Goal: Information Seeking & Learning: Find specific fact

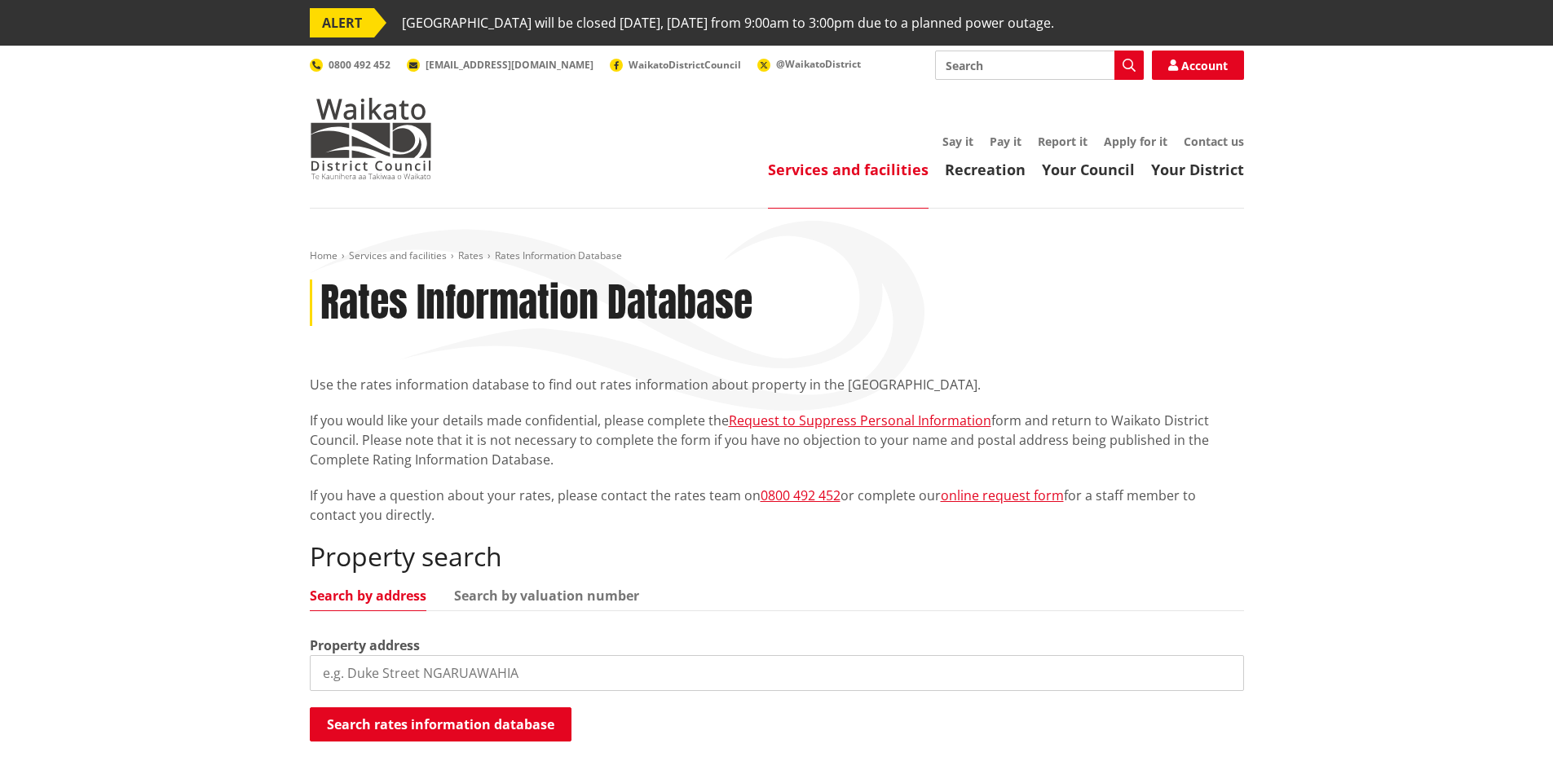
scroll to position [163, 0]
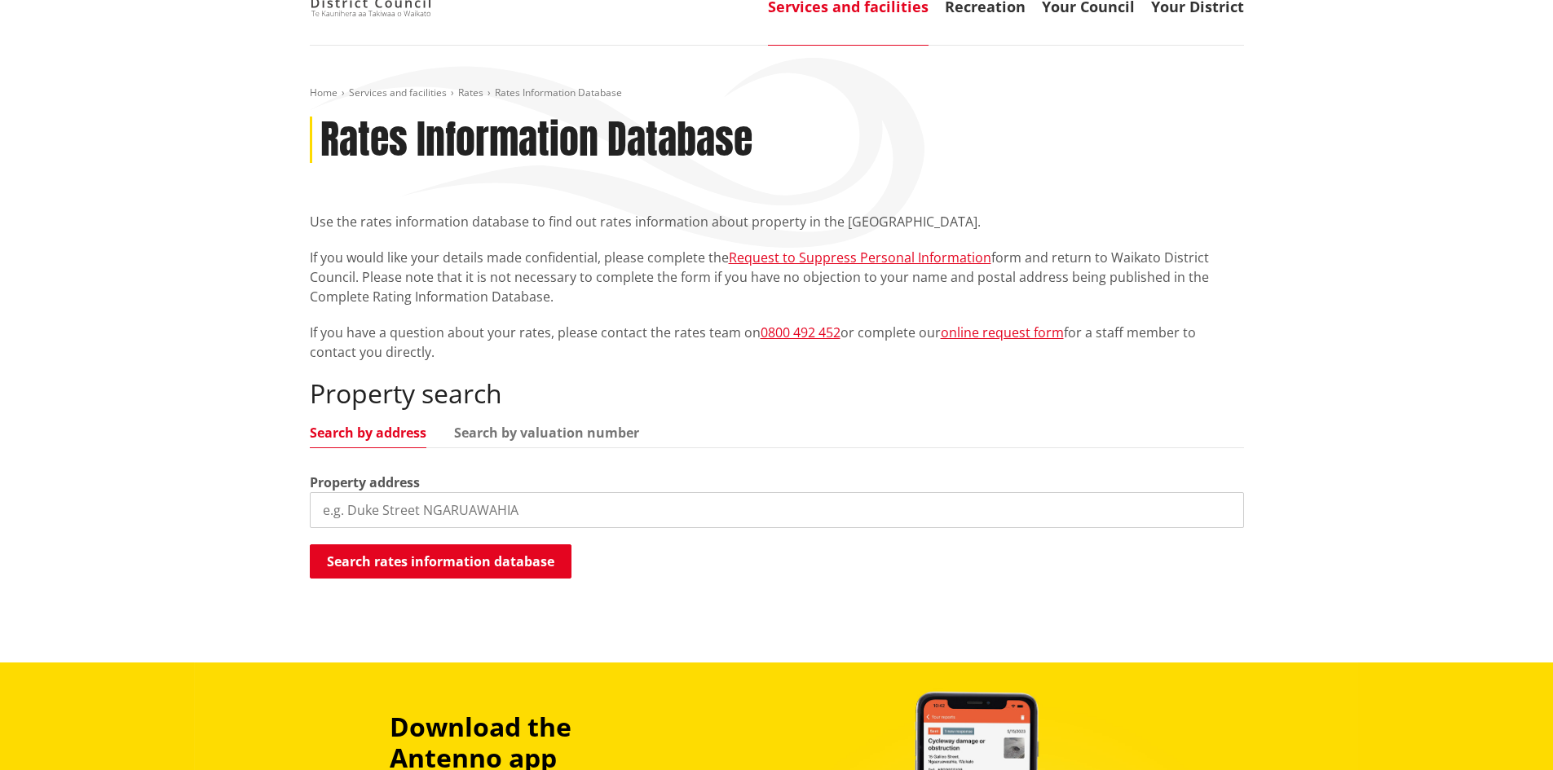
click at [576, 510] on input "search" at bounding box center [777, 510] width 934 height 36
type input "900 waikare road"
click at [470, 563] on button "Search rates information database" at bounding box center [441, 562] width 262 height 34
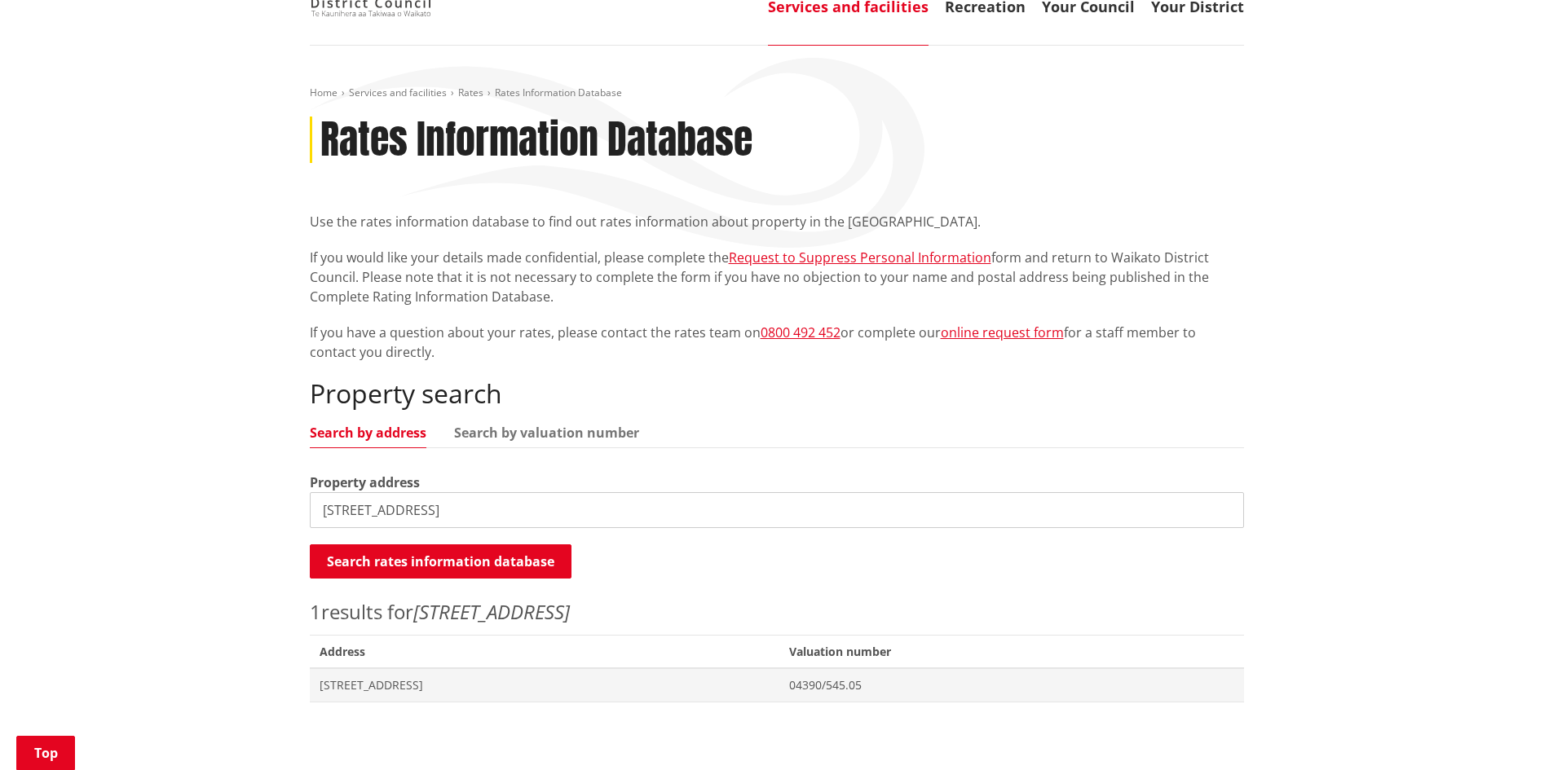
scroll to position [326, 0]
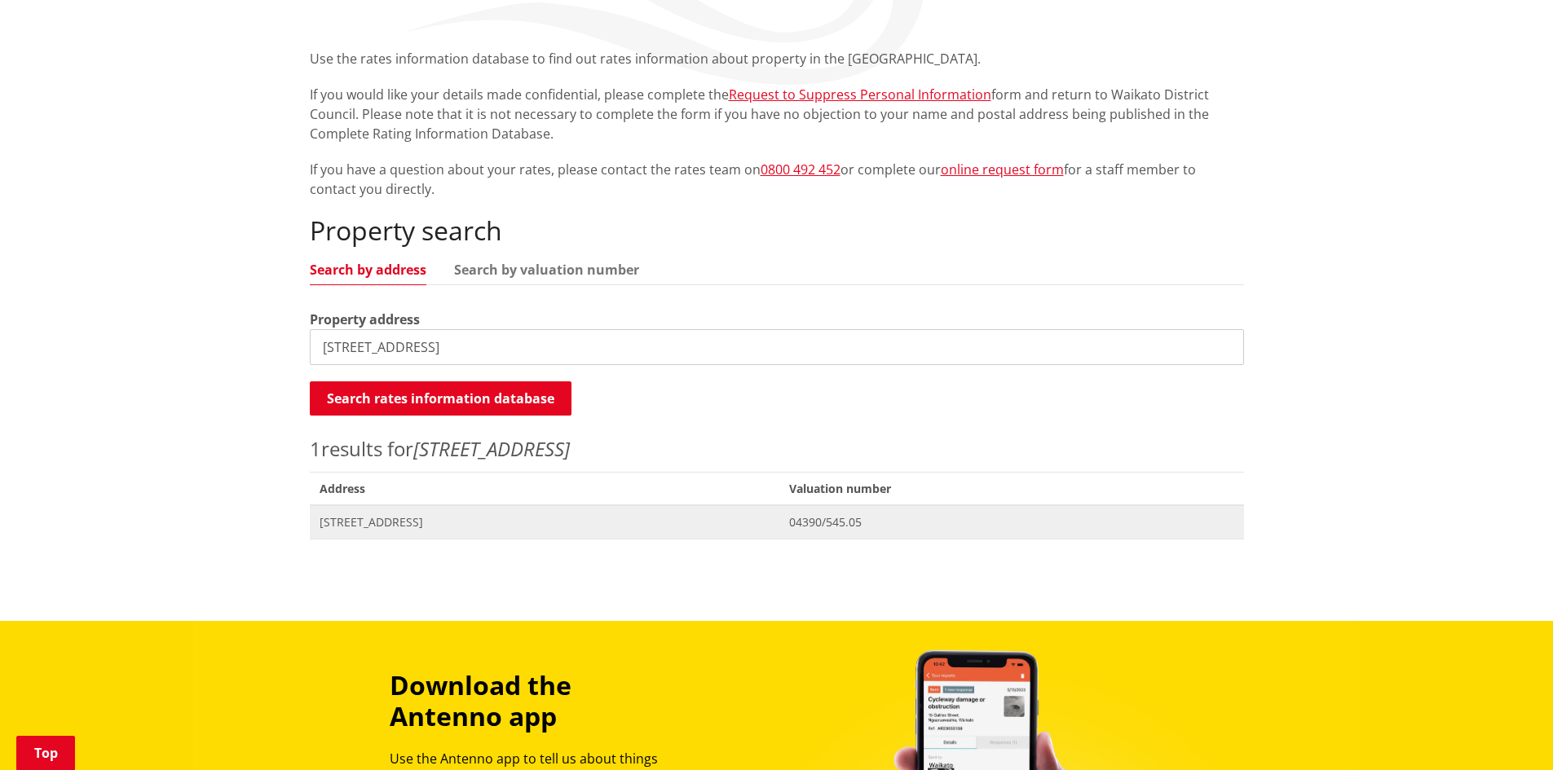
click at [431, 519] on span "900 Waikare Road WAERENGA" at bounding box center [545, 522] width 451 height 16
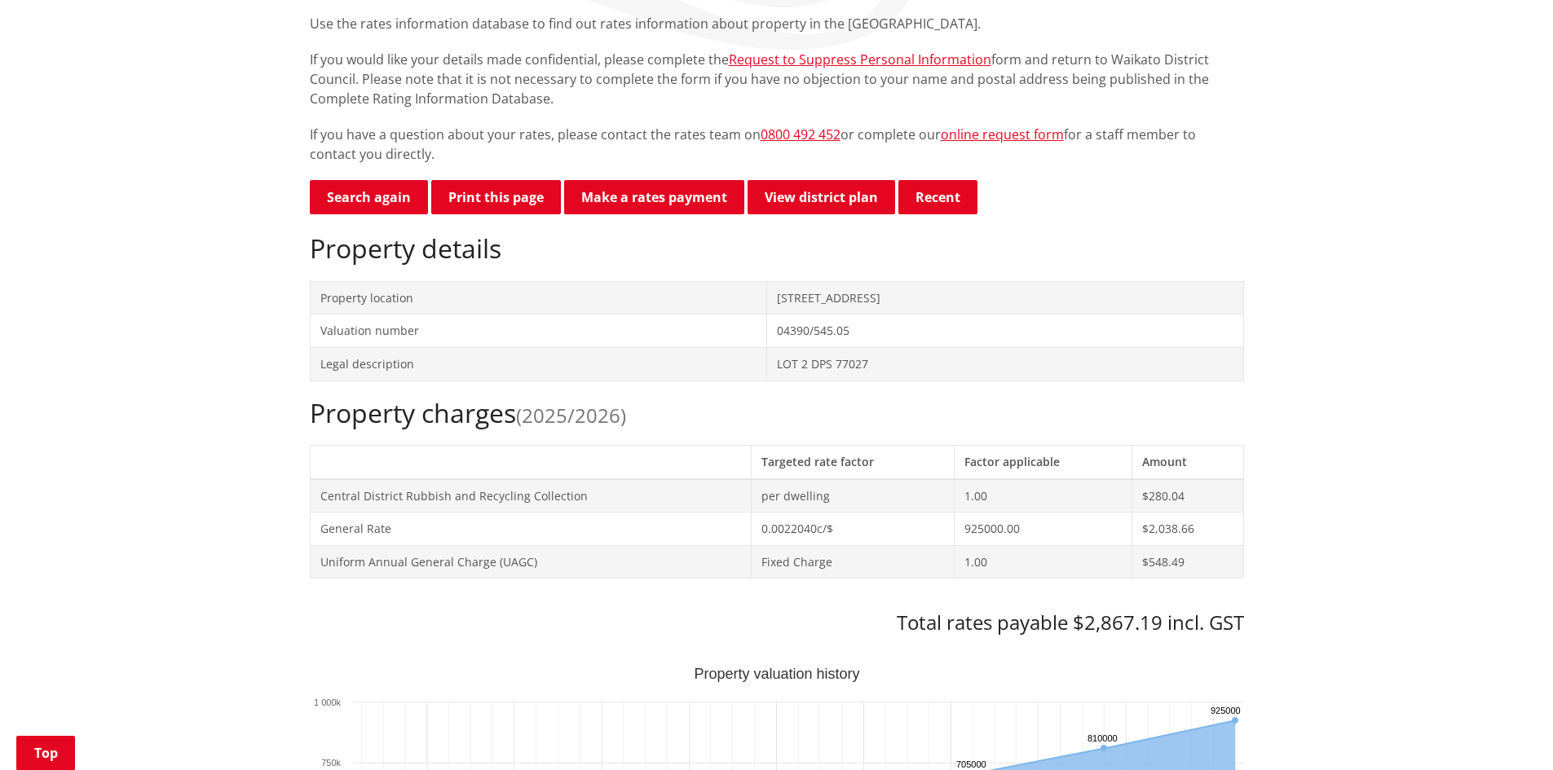
scroll to position [408, 0]
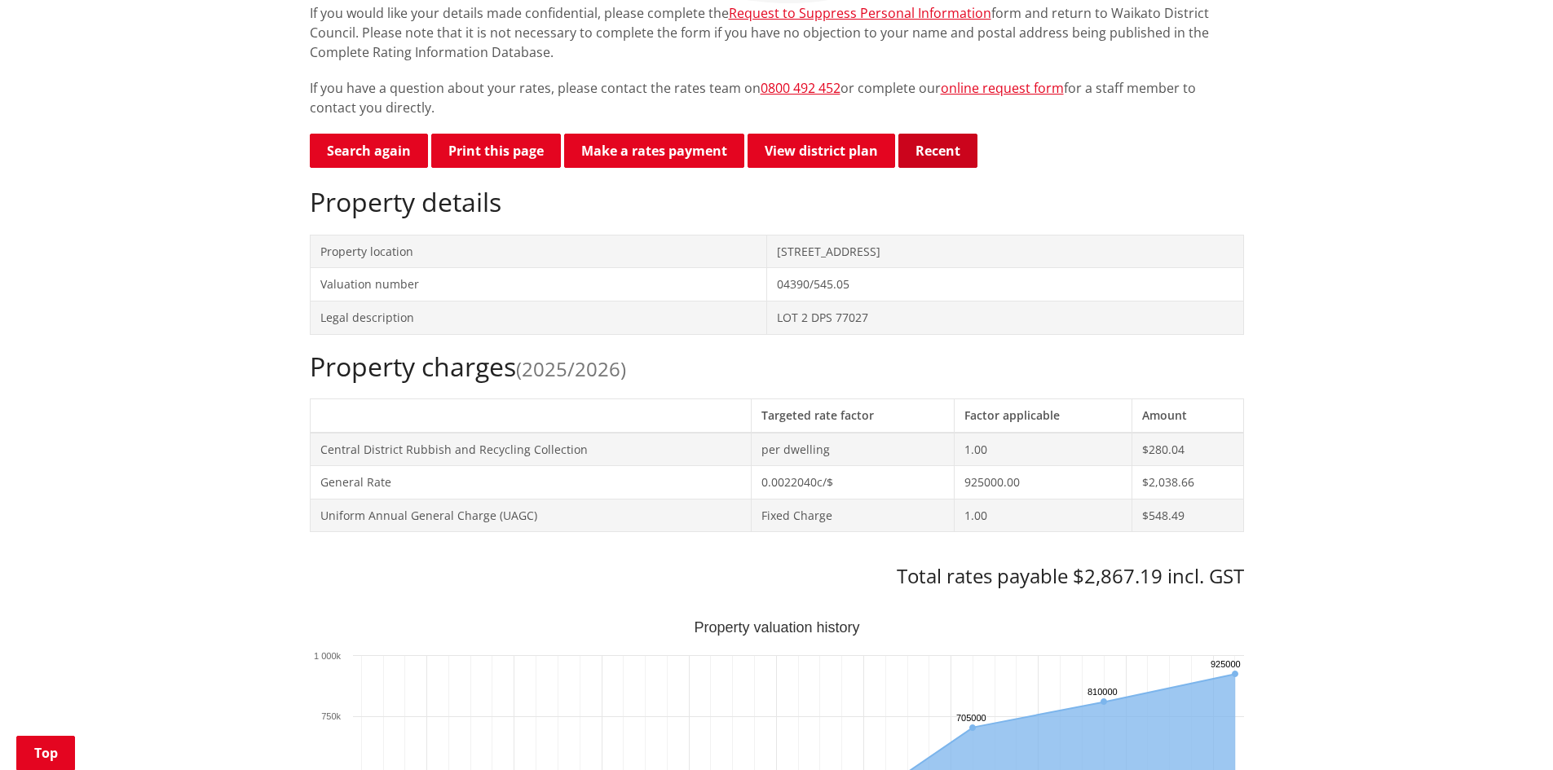
click at [938, 152] on button "Recent" at bounding box center [937, 151] width 79 height 34
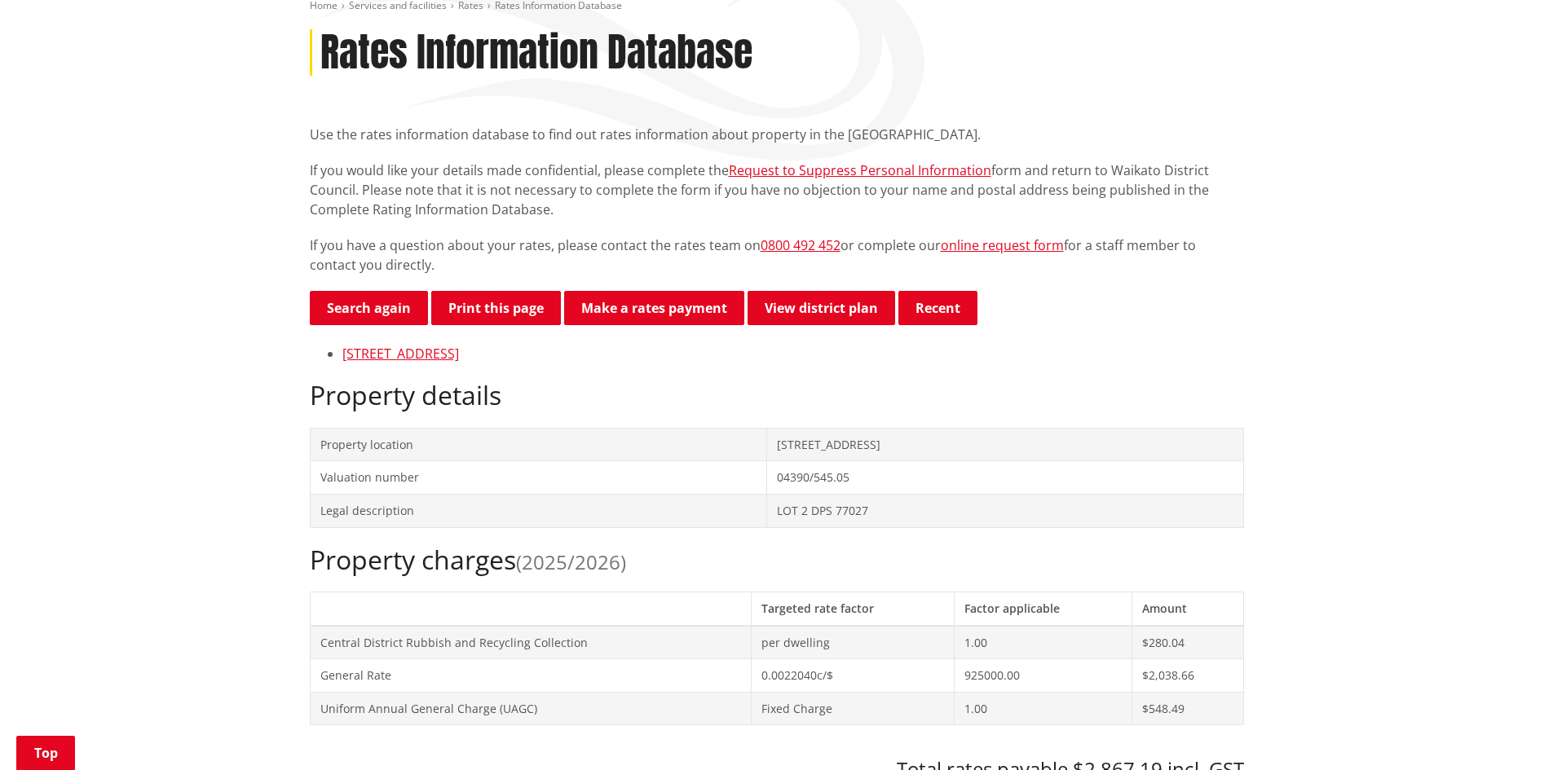
scroll to position [245, 0]
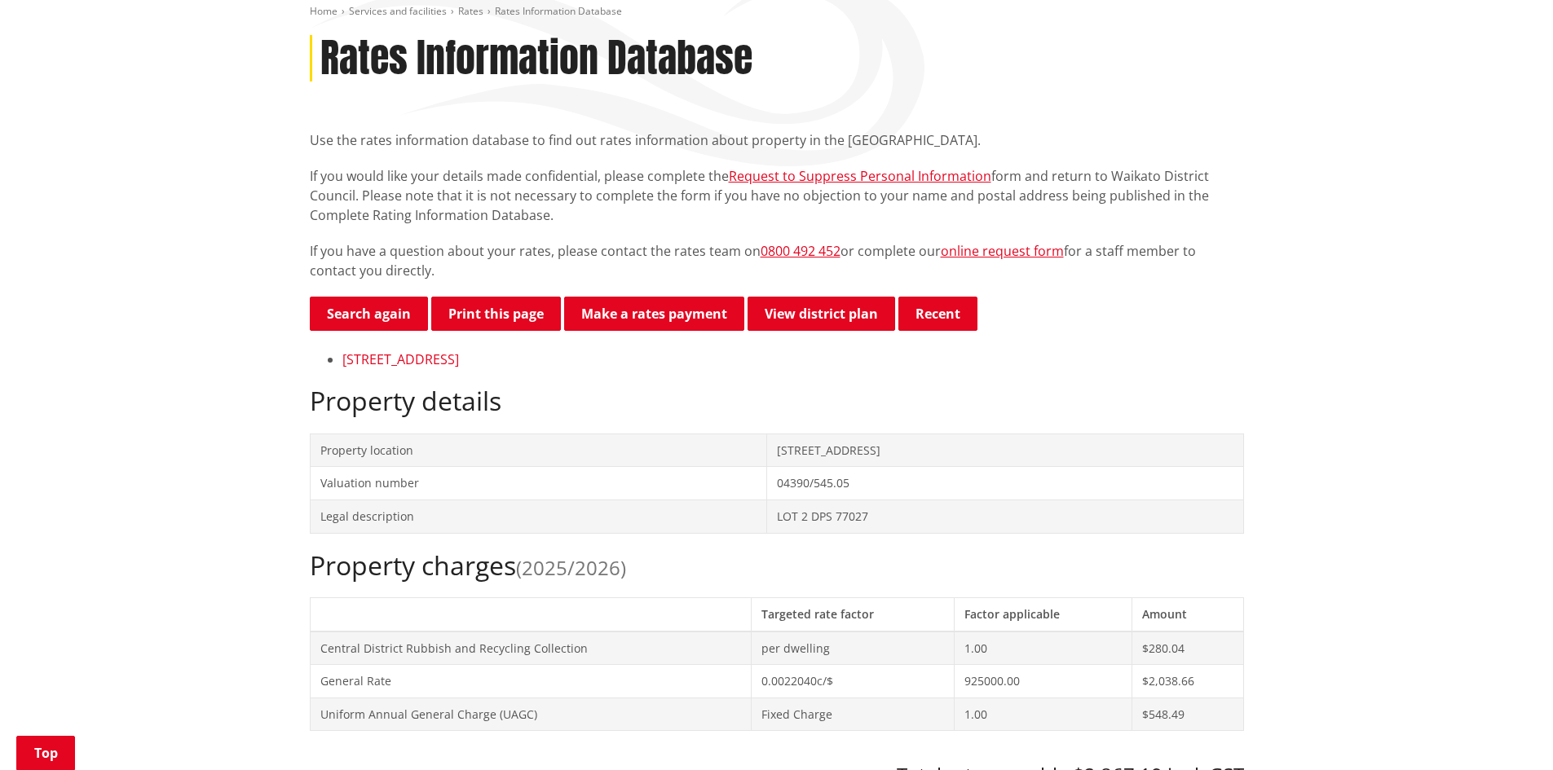
click at [459, 361] on link "[STREET_ADDRESS]" at bounding box center [400, 360] width 117 height 18
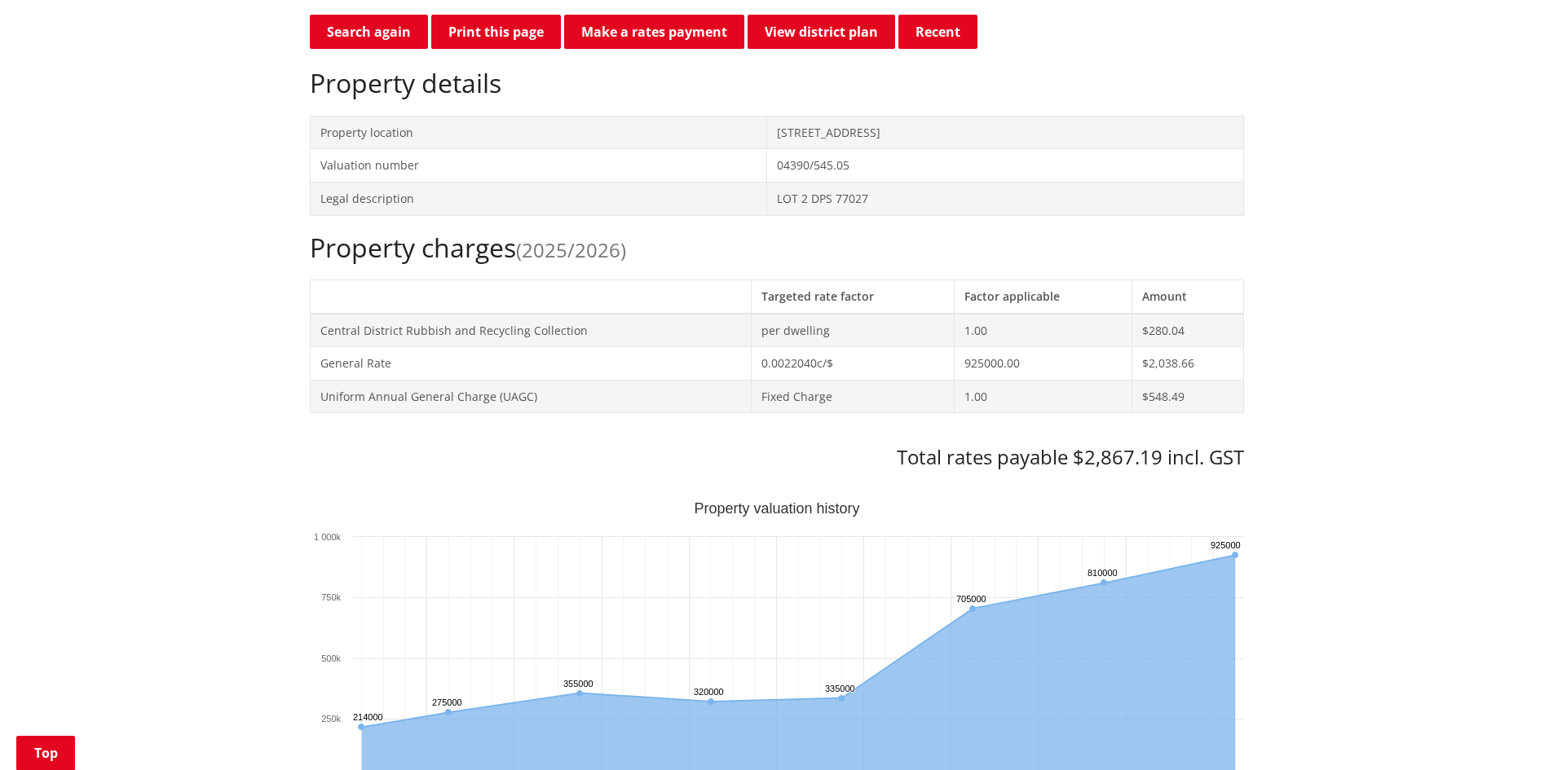
scroll to position [571, 0]
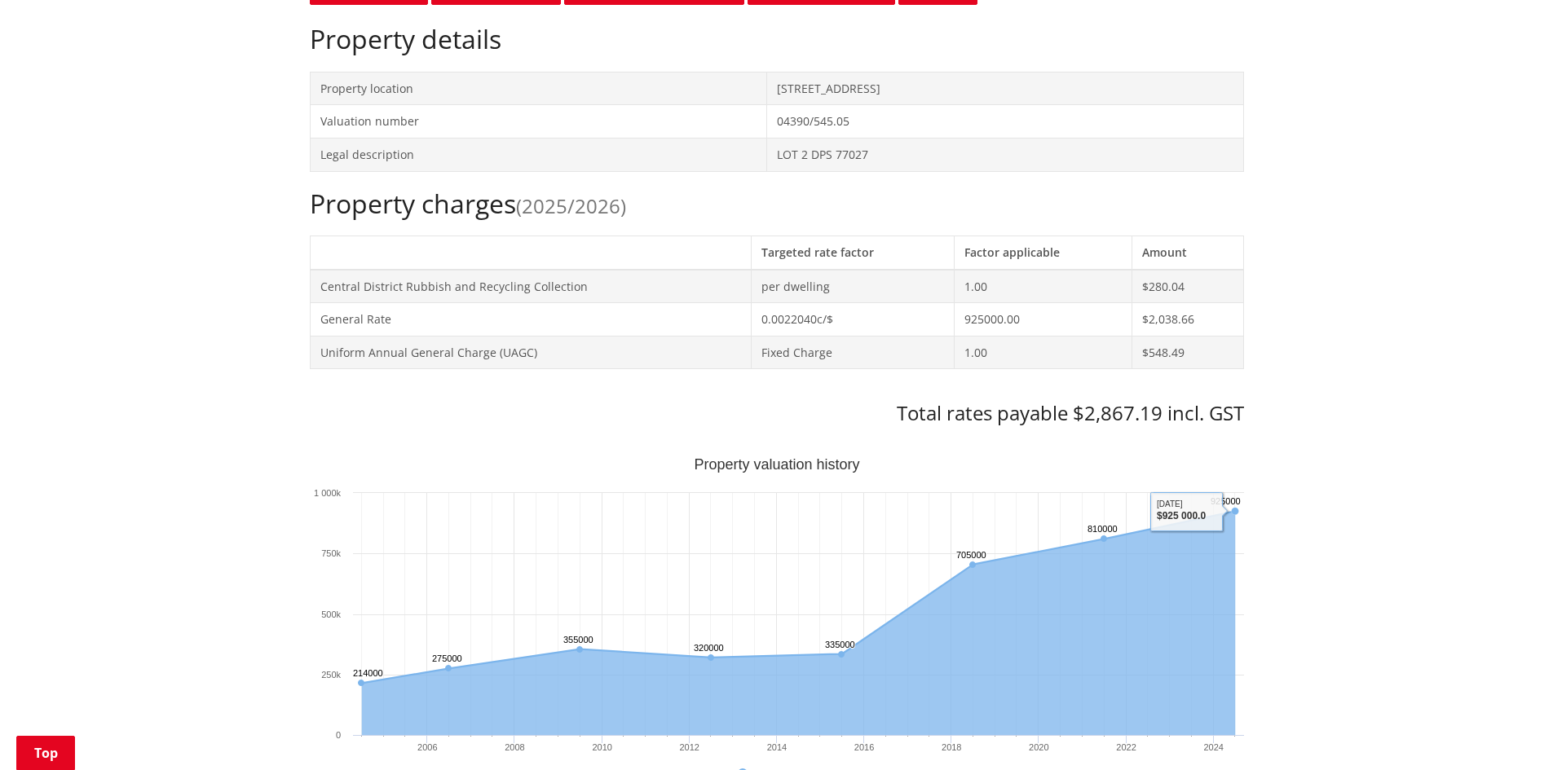
click at [1363, 286] on div "Home Services and facilities Rates Rates Information Database Rates Information…" at bounding box center [776, 698] width 1553 height 2120
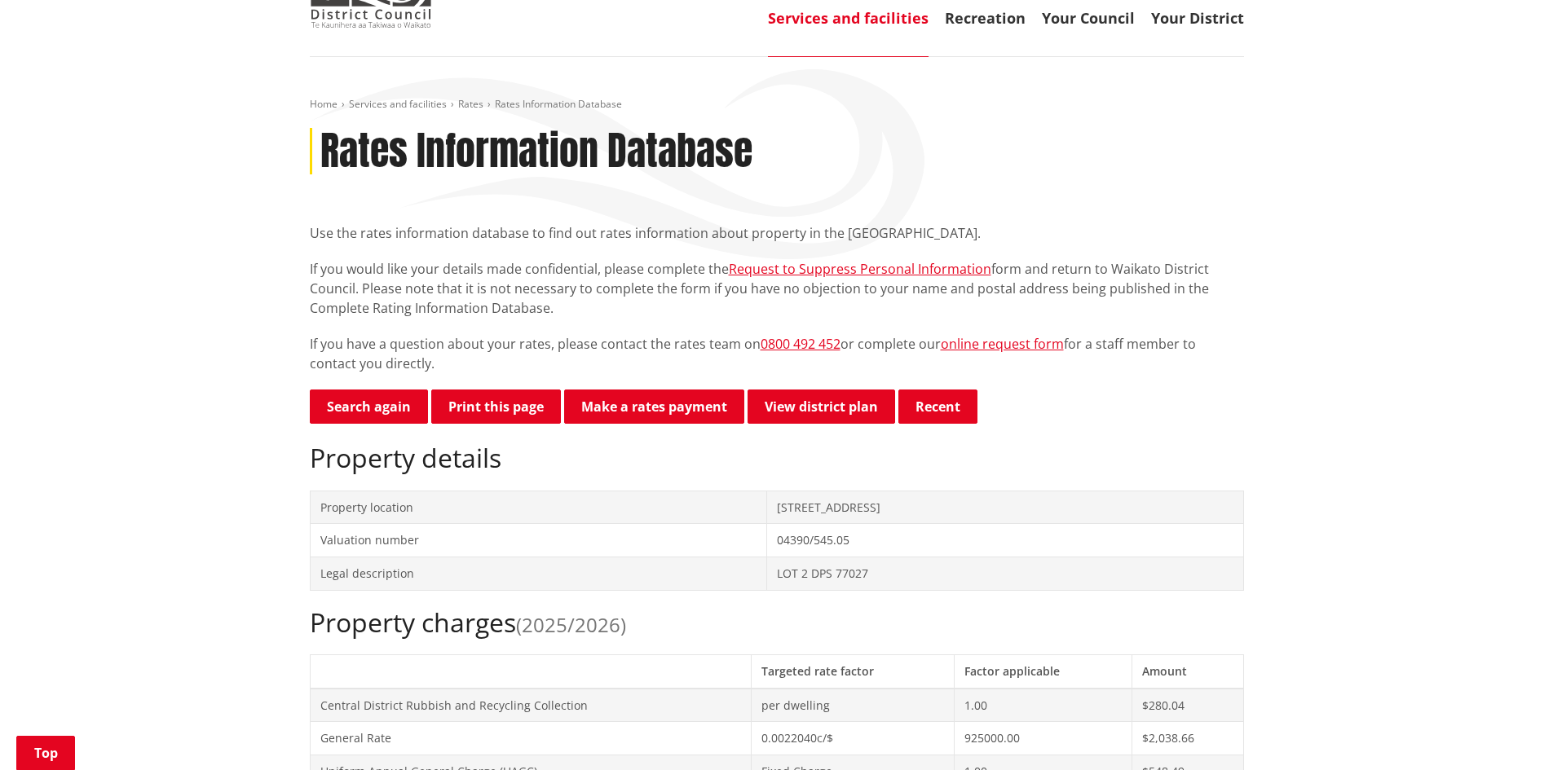
scroll to position [245, 0]
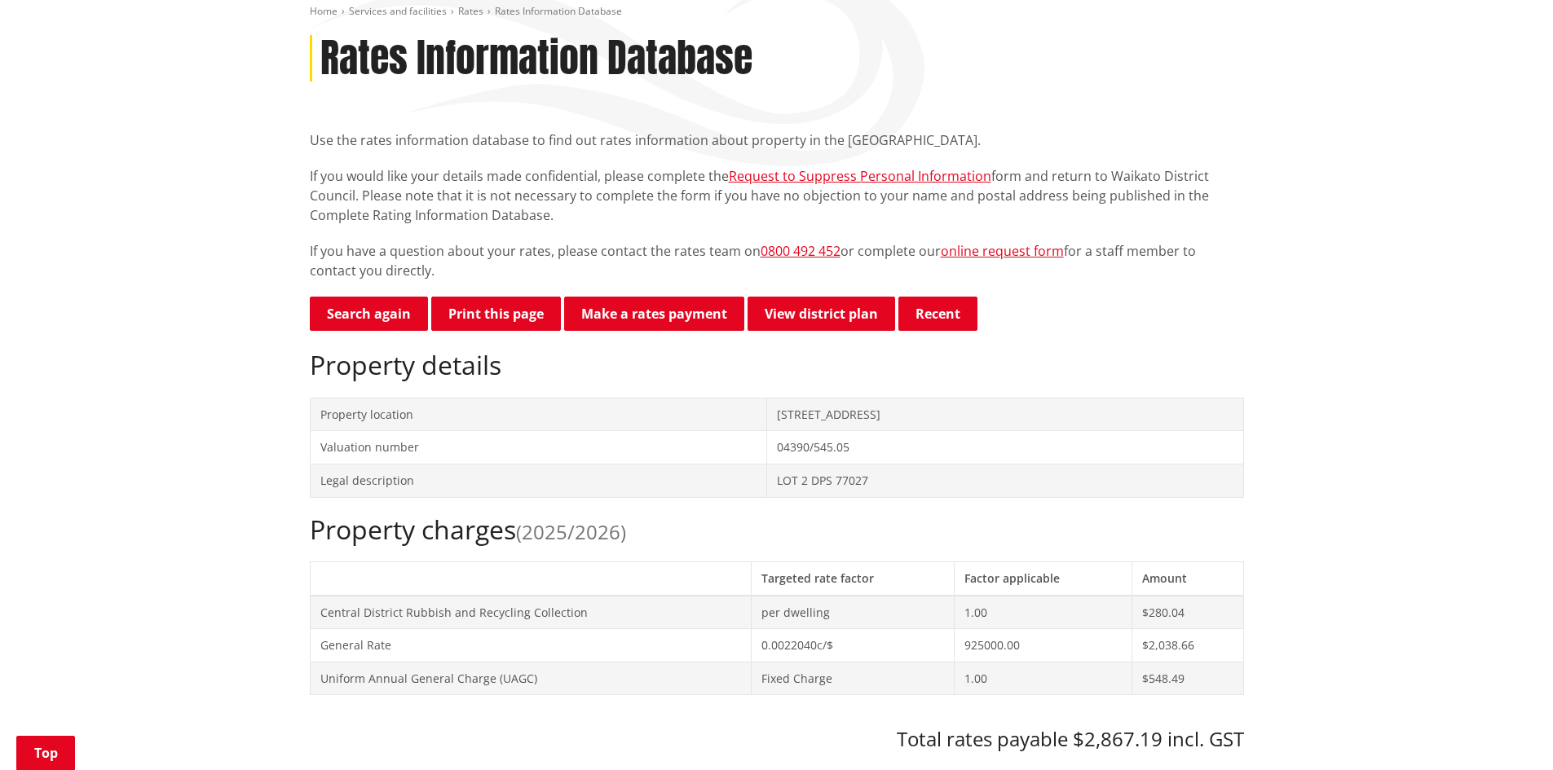
drag, startPoint x: 685, startPoint y: 416, endPoint x: 861, endPoint y: 418, distance: 176.1
click at [861, 418] on td "[STREET_ADDRESS]" at bounding box center [1005, 414] width 476 height 33
copy td "[STREET_ADDRESS]"
drag, startPoint x: 1317, startPoint y: 289, endPoint x: 1208, endPoint y: 337, distance: 118.6
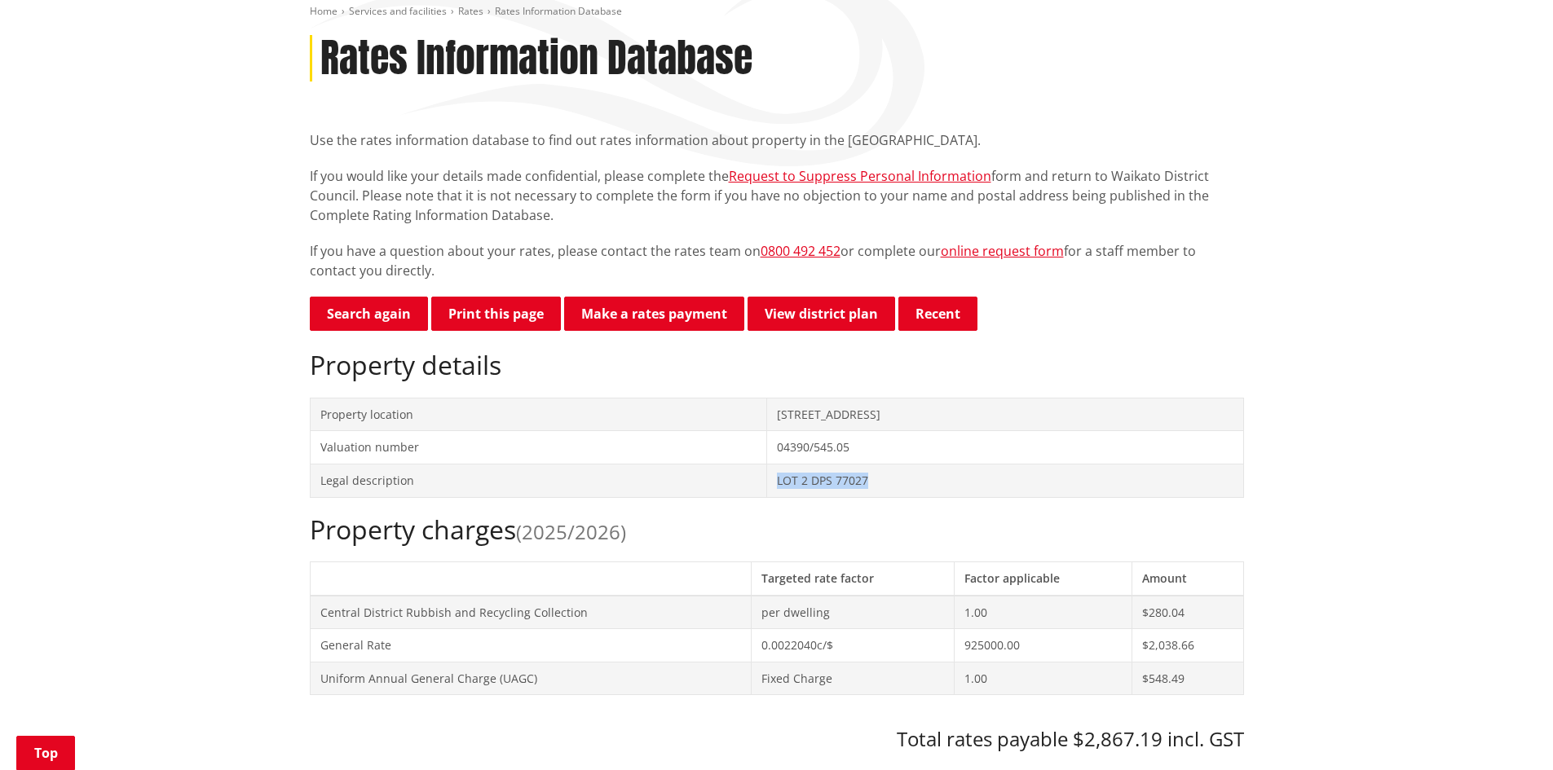
drag, startPoint x: 686, startPoint y: 482, endPoint x: 791, endPoint y: 478, distance: 105.3
click at [791, 478] on td "LOT 2 DPS 77027" at bounding box center [1005, 480] width 476 height 33
copy td "LOT 2 DPS 77027"
drag, startPoint x: 686, startPoint y: 449, endPoint x: 762, endPoint y: 463, distance: 77.9
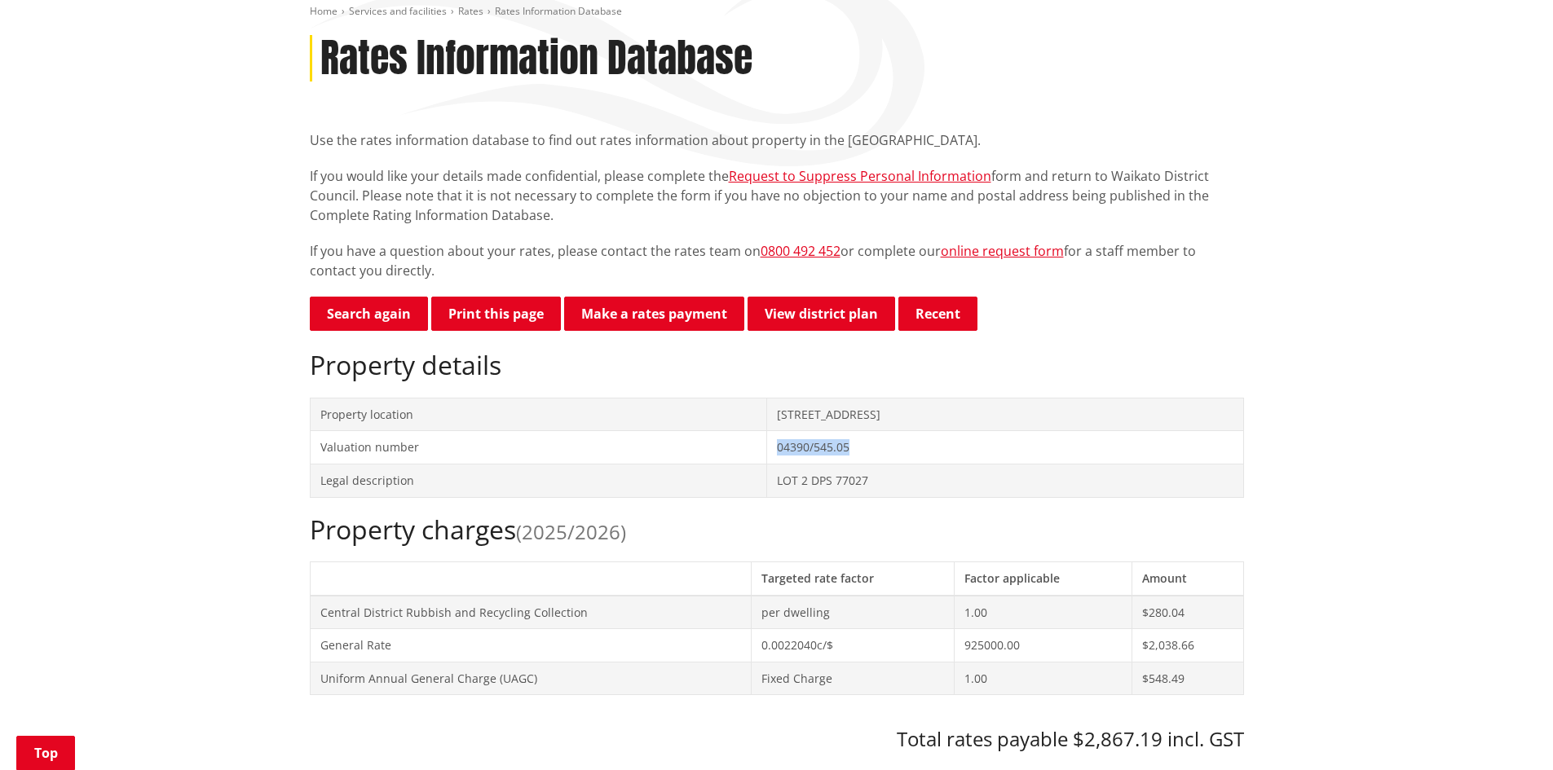
click at [767, 463] on td "04390/545.05" at bounding box center [1005, 447] width 476 height 33
copy td "04390/545.05"
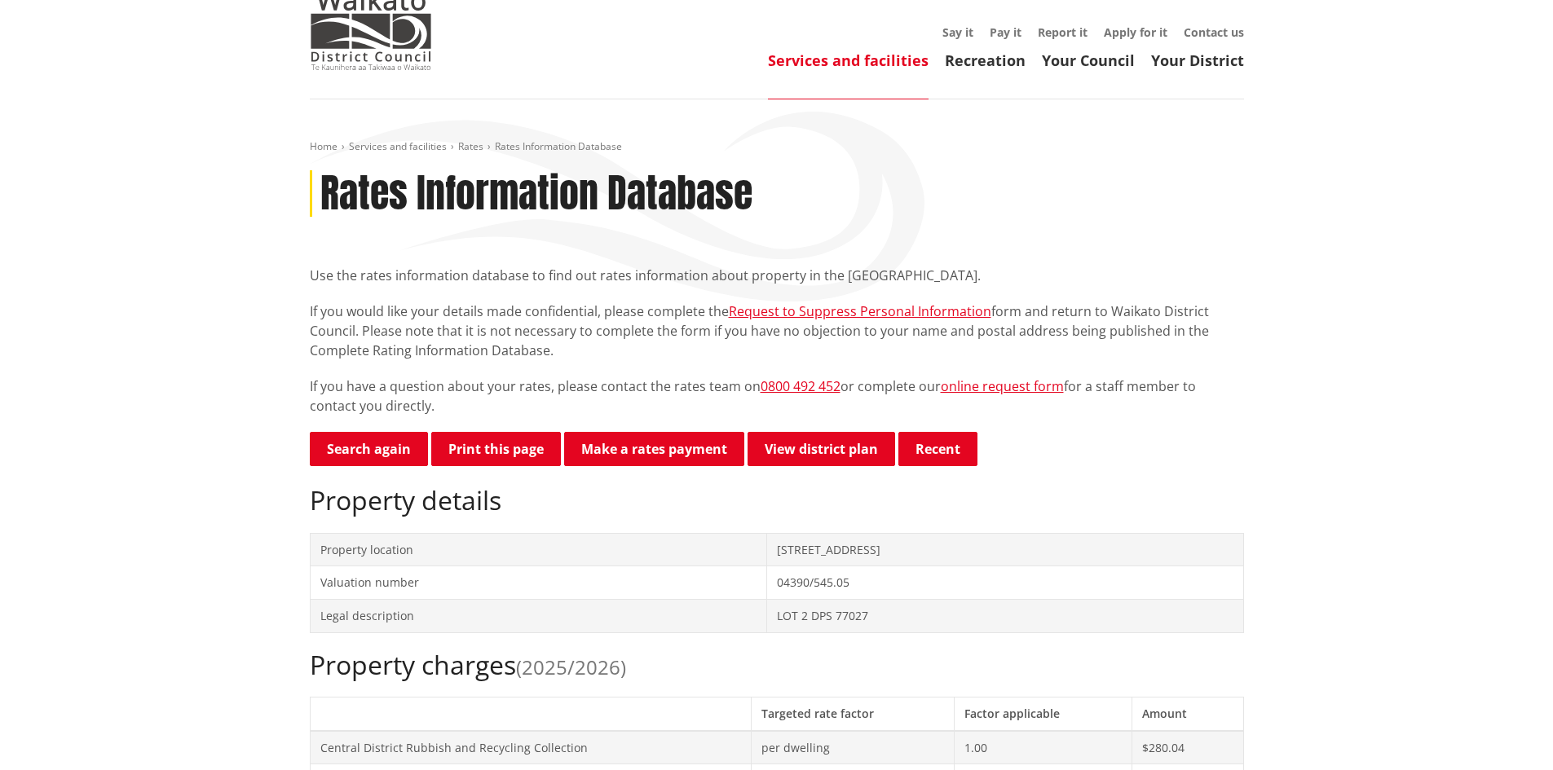
scroll to position [82, 0]
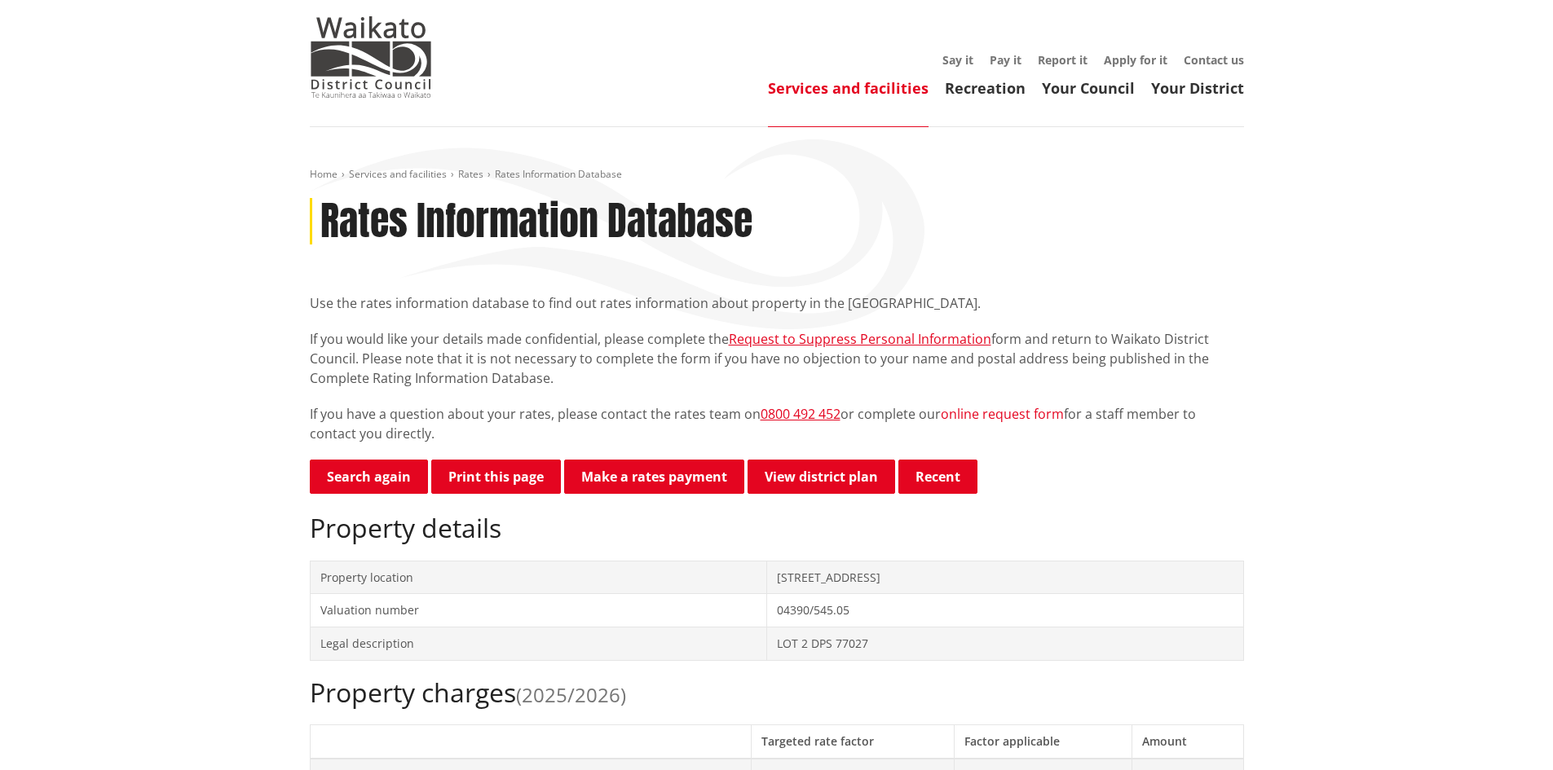
click at [994, 413] on link "online request form" at bounding box center [1002, 414] width 123 height 18
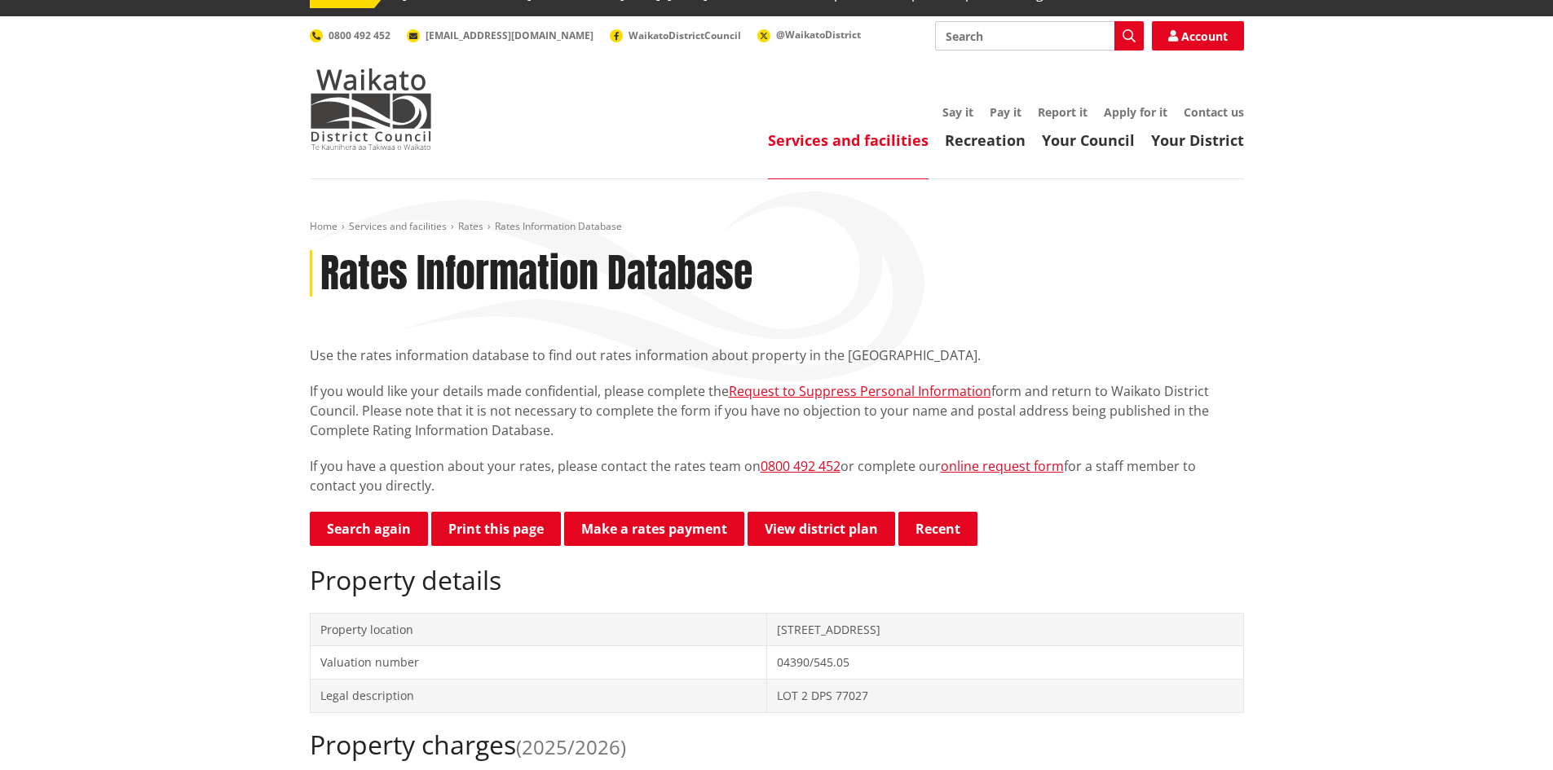
scroll to position [0, 0]
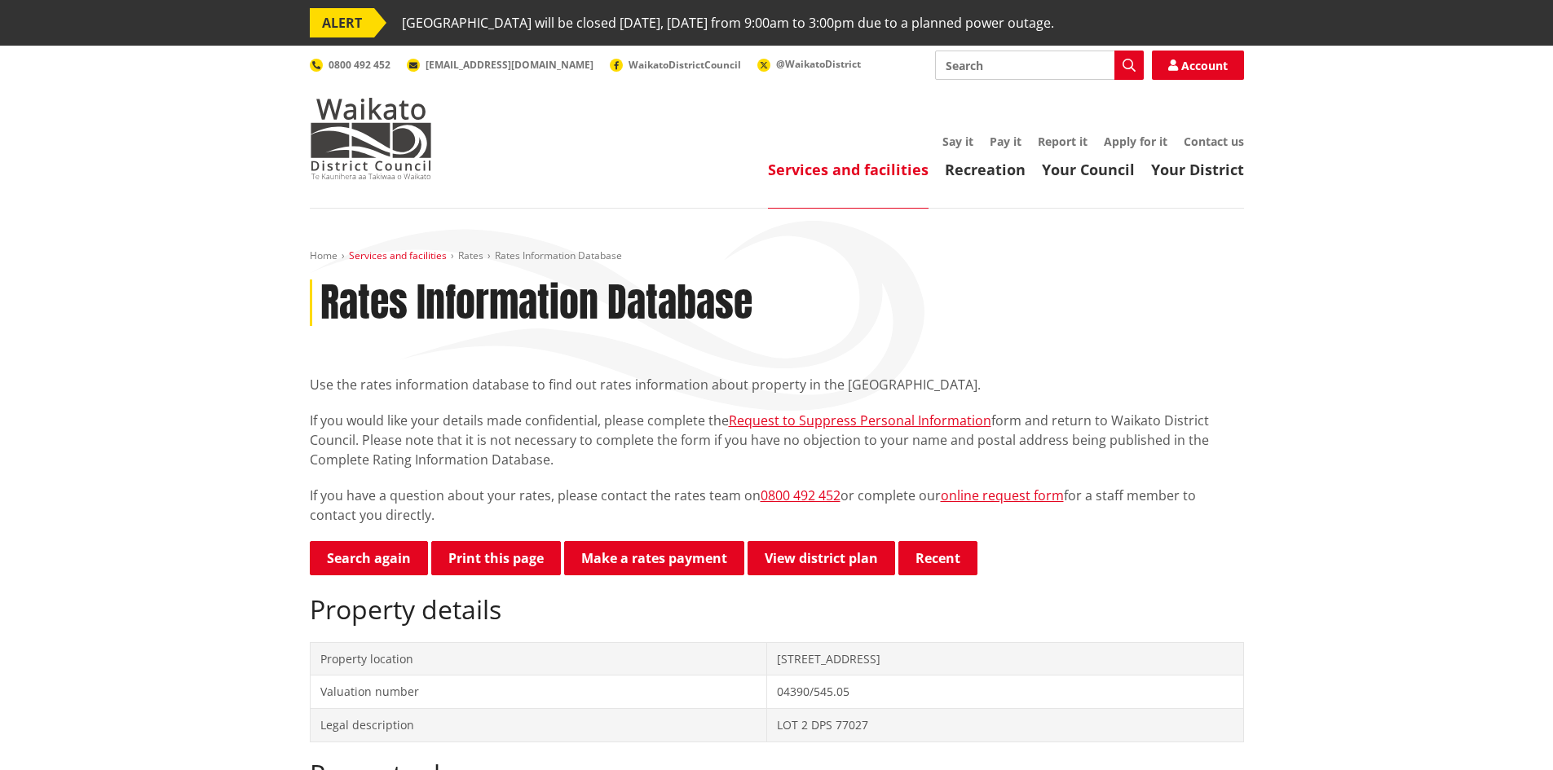
click at [398, 252] on link "Services and facilities" at bounding box center [398, 256] width 98 height 14
